Goal: Task Accomplishment & Management: Use online tool/utility

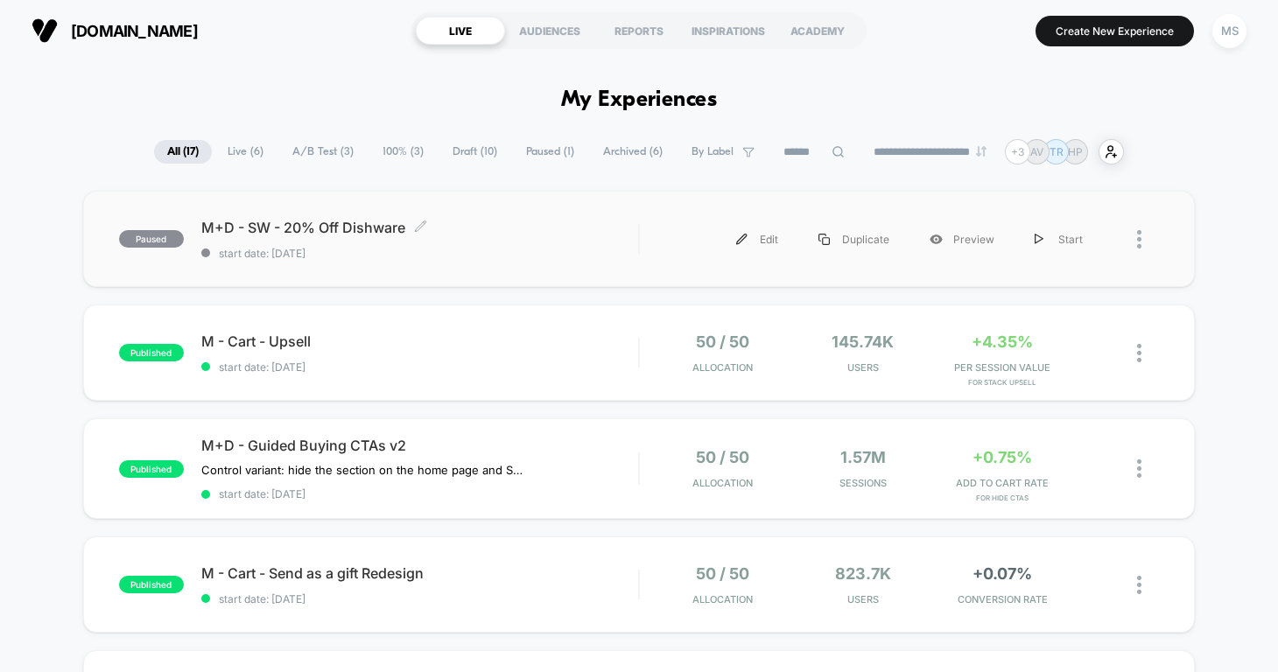
click at [279, 226] on span "M+D - SW - 20% Off Dishware Click to edit experience details" at bounding box center [419, 228] width 437 height 18
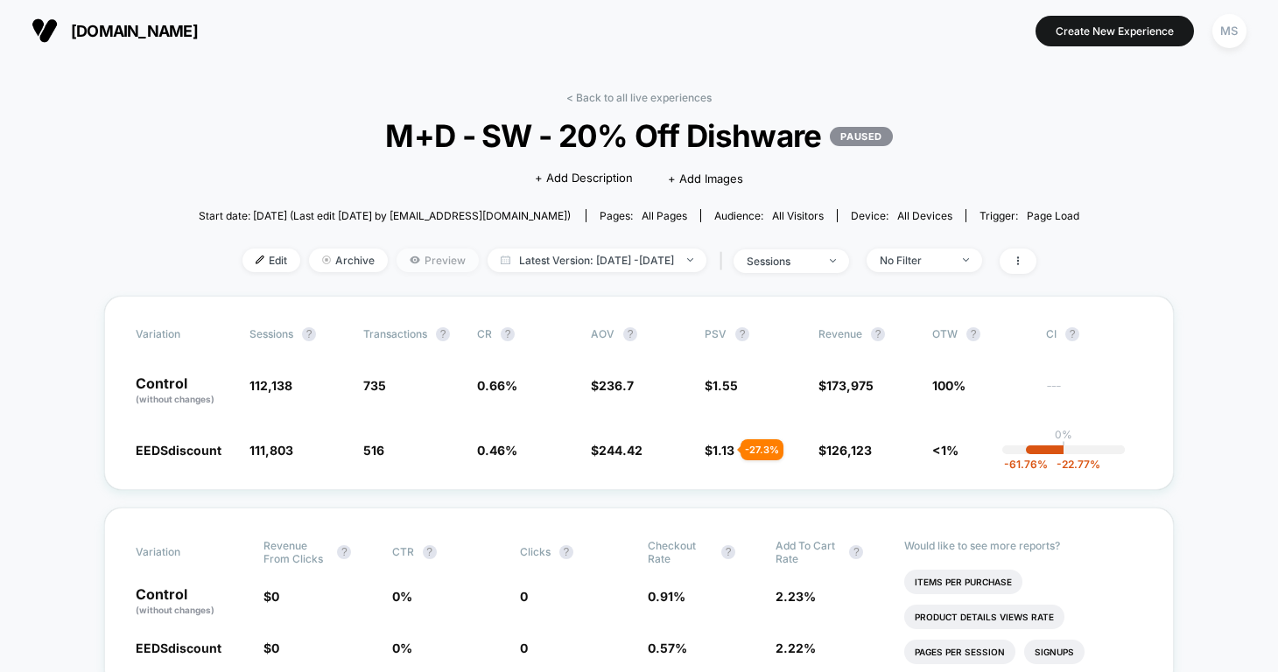
click at [396, 264] on span "Preview" at bounding box center [437, 261] width 82 height 24
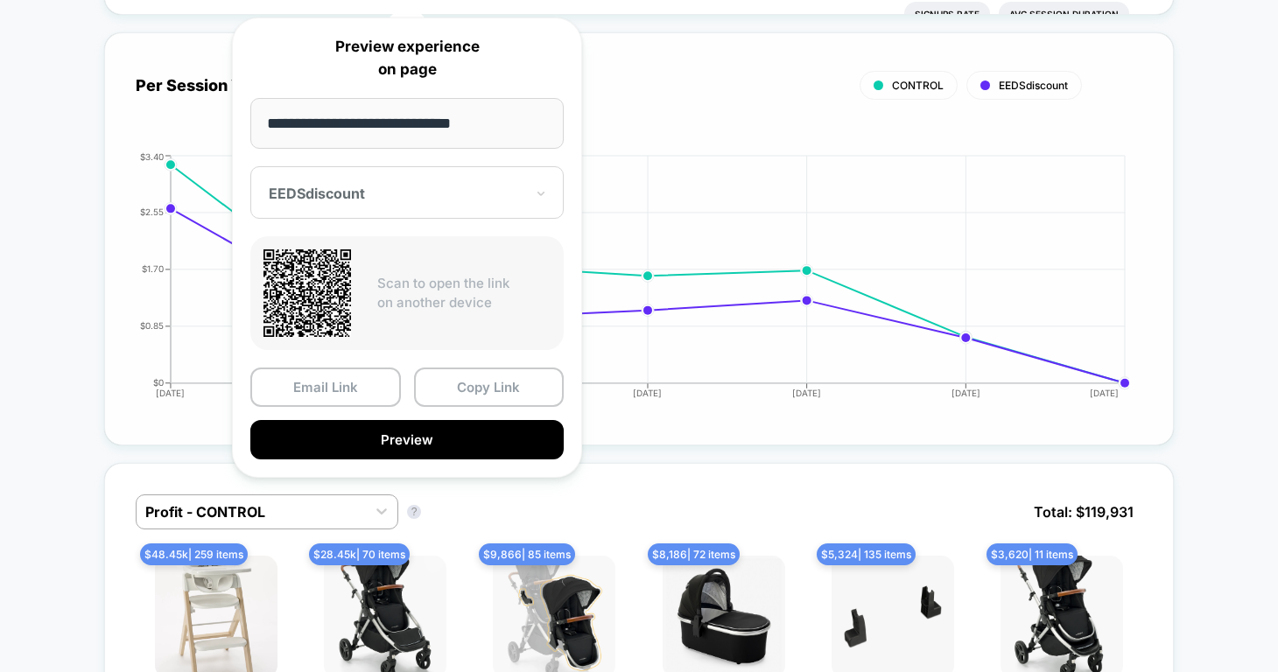
scroll to position [713, 0]
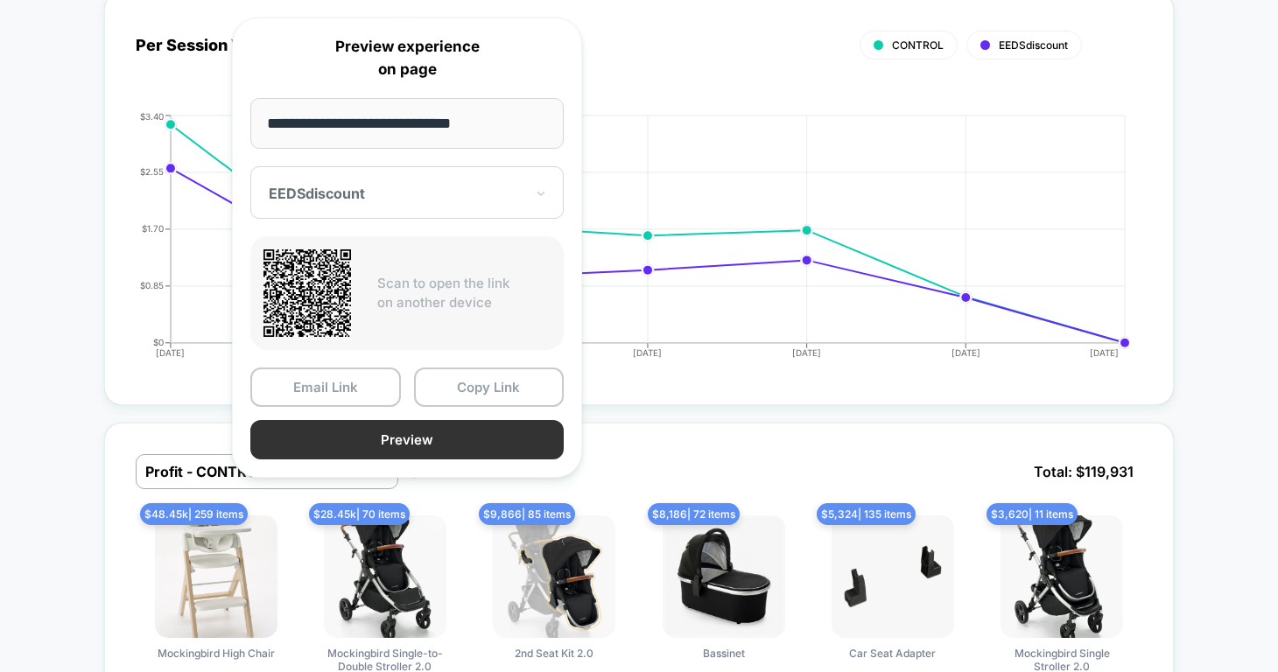
click at [473, 444] on button "Preview" at bounding box center [406, 439] width 313 height 39
